Goal: Check status: Check status

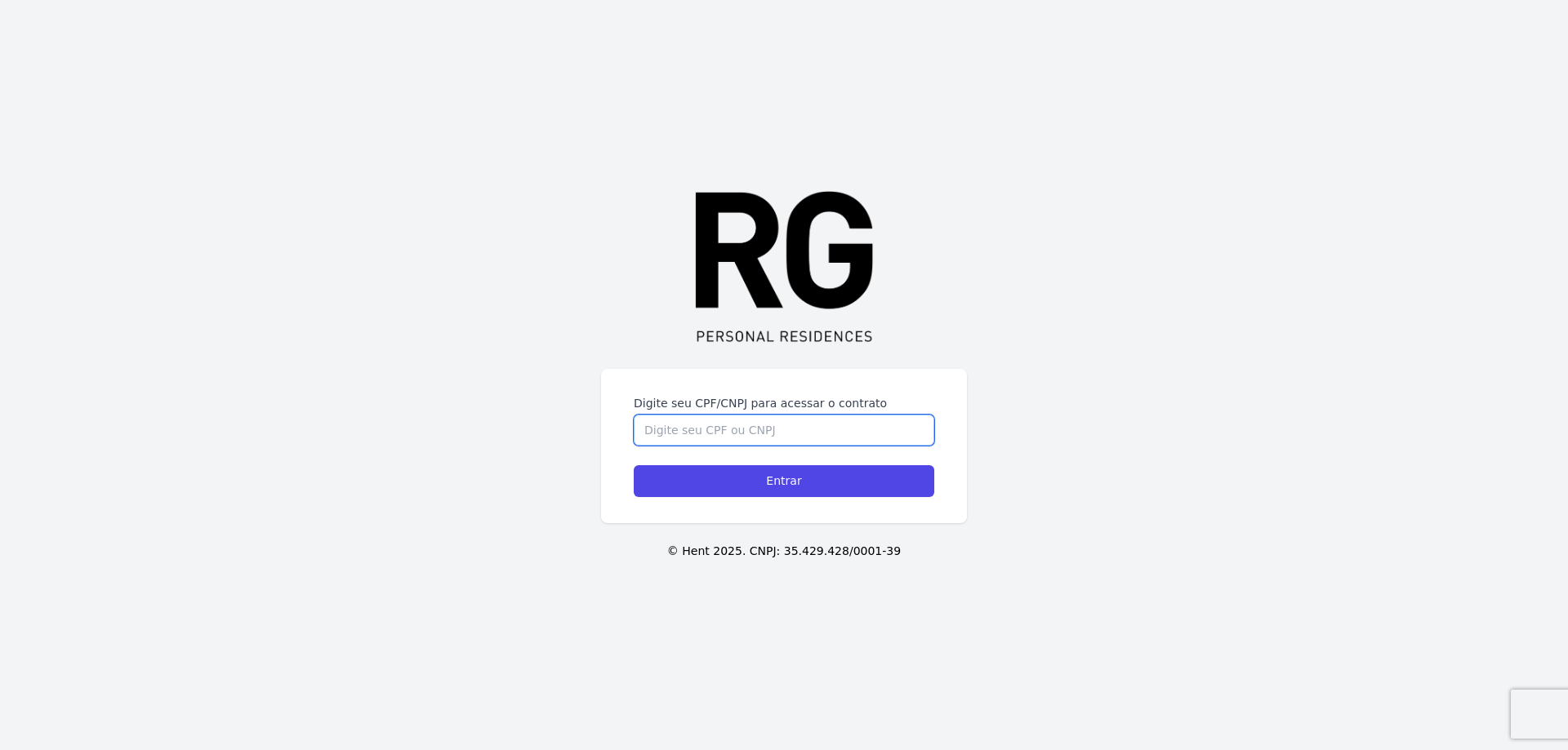
click at [694, 429] on input "Digite seu CPF/CNPJ para acessar o contrato" at bounding box center [784, 430] width 301 height 31
type input "01423871774"
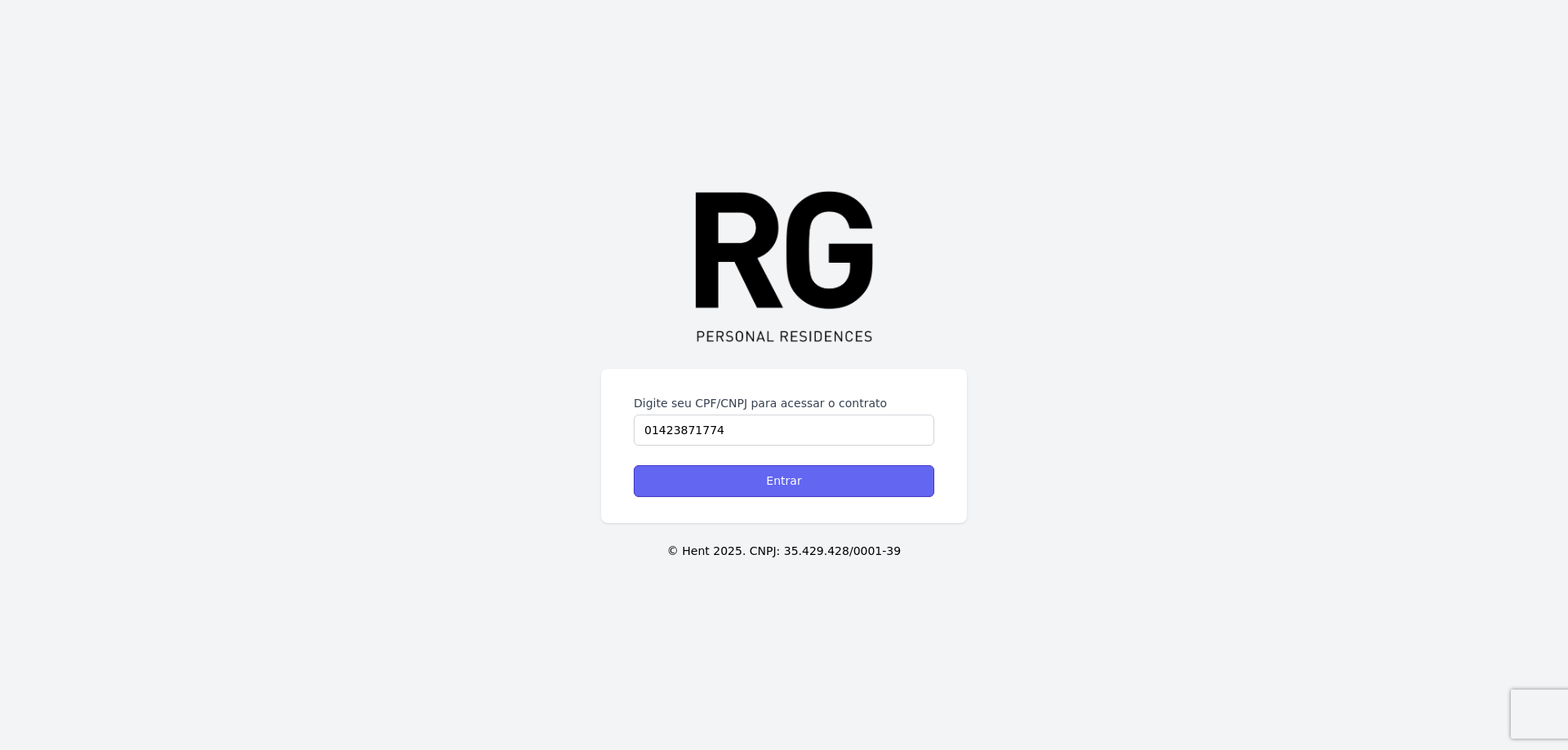
click at [787, 478] on input "Entrar" at bounding box center [784, 481] width 301 height 32
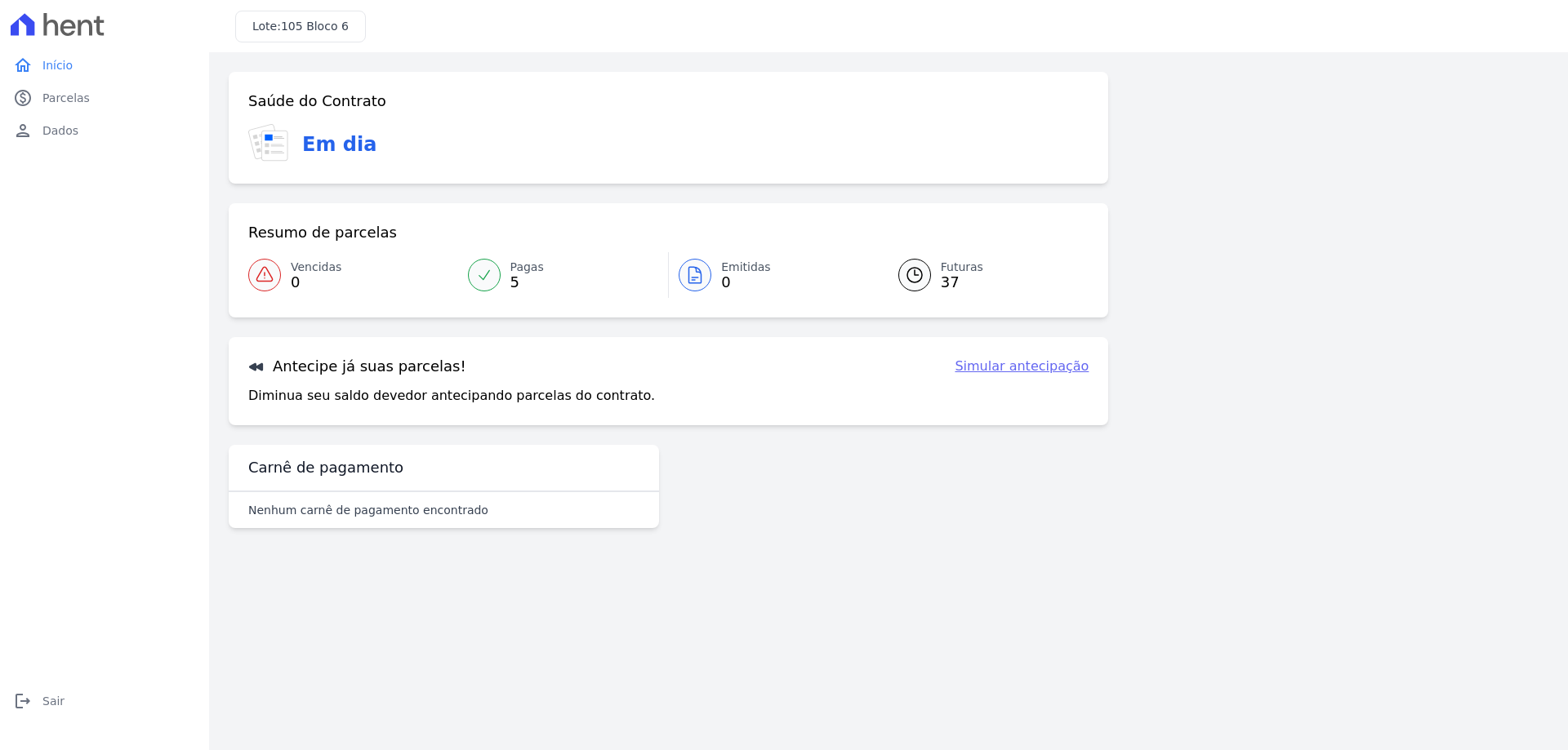
click at [519, 272] on span "Pagas" at bounding box center [527, 267] width 34 height 17
